Goal: Transaction & Acquisition: Book appointment/travel/reservation

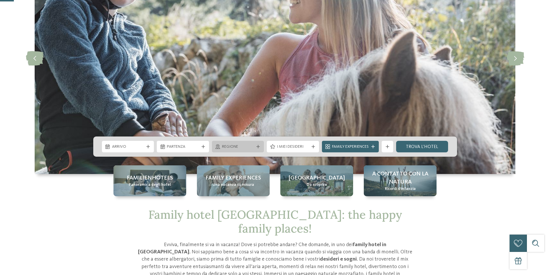
scroll to position [87, 0]
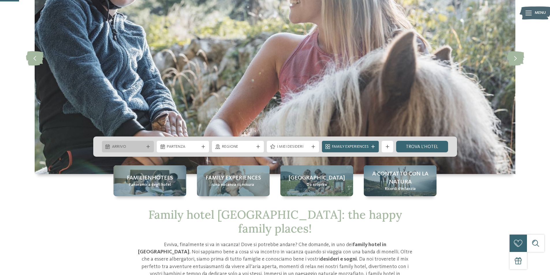
click at [146, 148] on div at bounding box center [148, 146] width 6 height 3
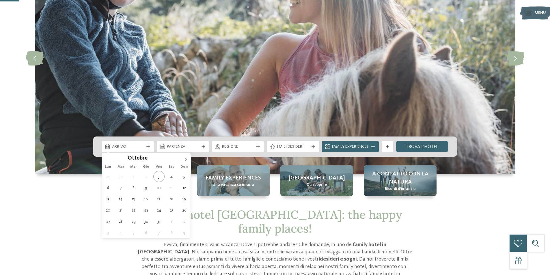
click at [184, 159] on icon at bounding box center [186, 160] width 4 height 4
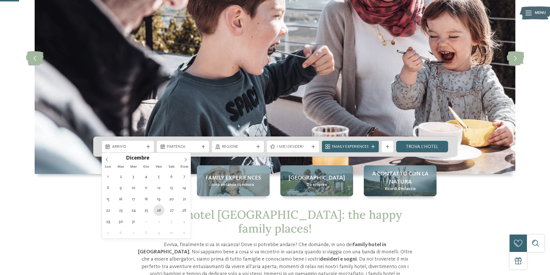
type div "[DATE]"
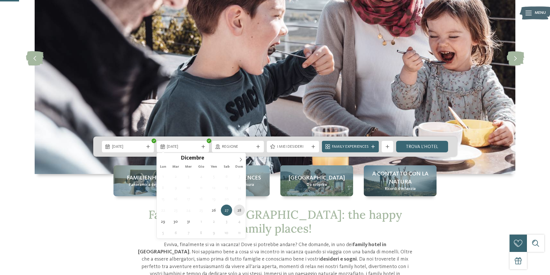
type div "[DATE]"
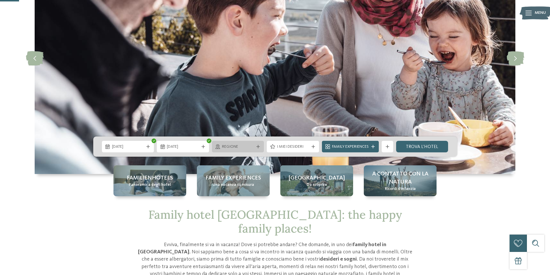
click at [252, 148] on span "Regione" at bounding box center [238, 147] width 32 height 6
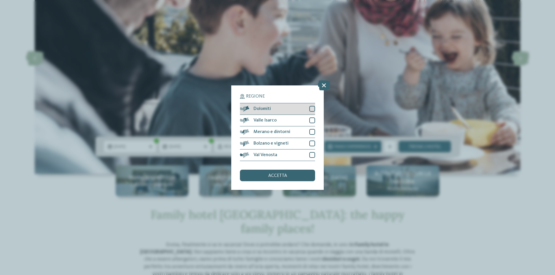
click at [310, 111] on div at bounding box center [312, 109] width 6 height 6
click at [311, 131] on div at bounding box center [312, 132] width 6 height 6
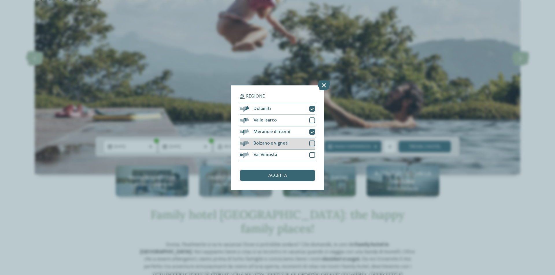
click at [313, 144] on div at bounding box center [312, 144] width 6 height 6
click at [306, 170] on div "accetta" at bounding box center [277, 176] width 75 height 12
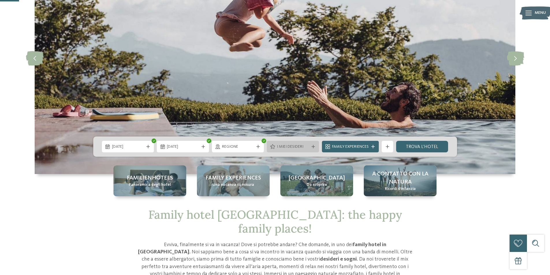
click at [301, 151] on div "I miei desideri" at bounding box center [293, 147] width 52 height 12
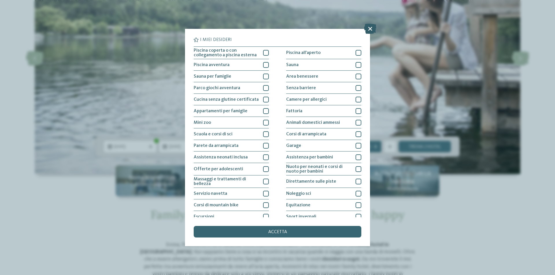
click at [370, 31] on icon at bounding box center [370, 29] width 12 height 10
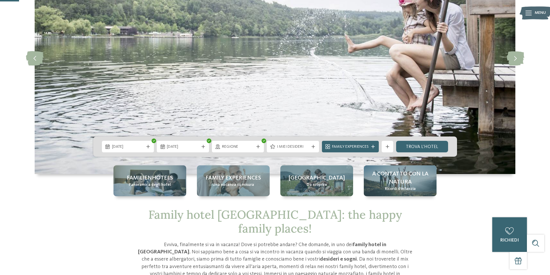
click at [349, 145] on span "Family Experiences" at bounding box center [350, 147] width 37 height 6
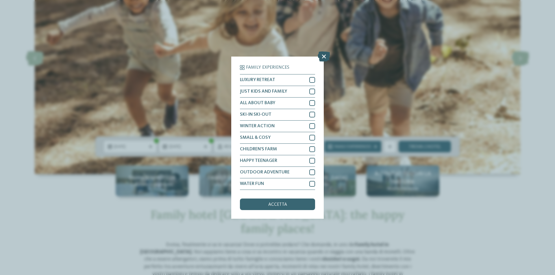
click at [323, 55] on icon at bounding box center [324, 56] width 12 height 10
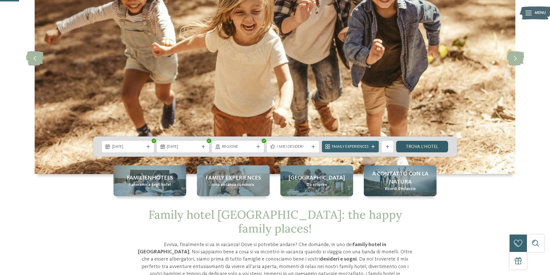
click at [429, 146] on link "trova l’hotel" at bounding box center [422, 147] width 52 height 12
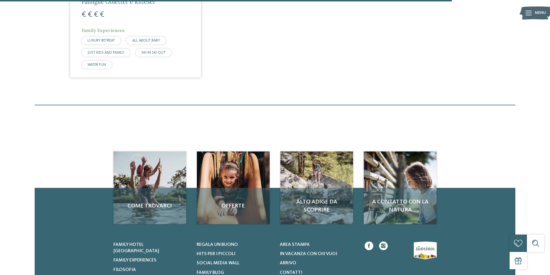
scroll to position [917, 0]
